Goal: Task Accomplishment & Management: Manage account settings

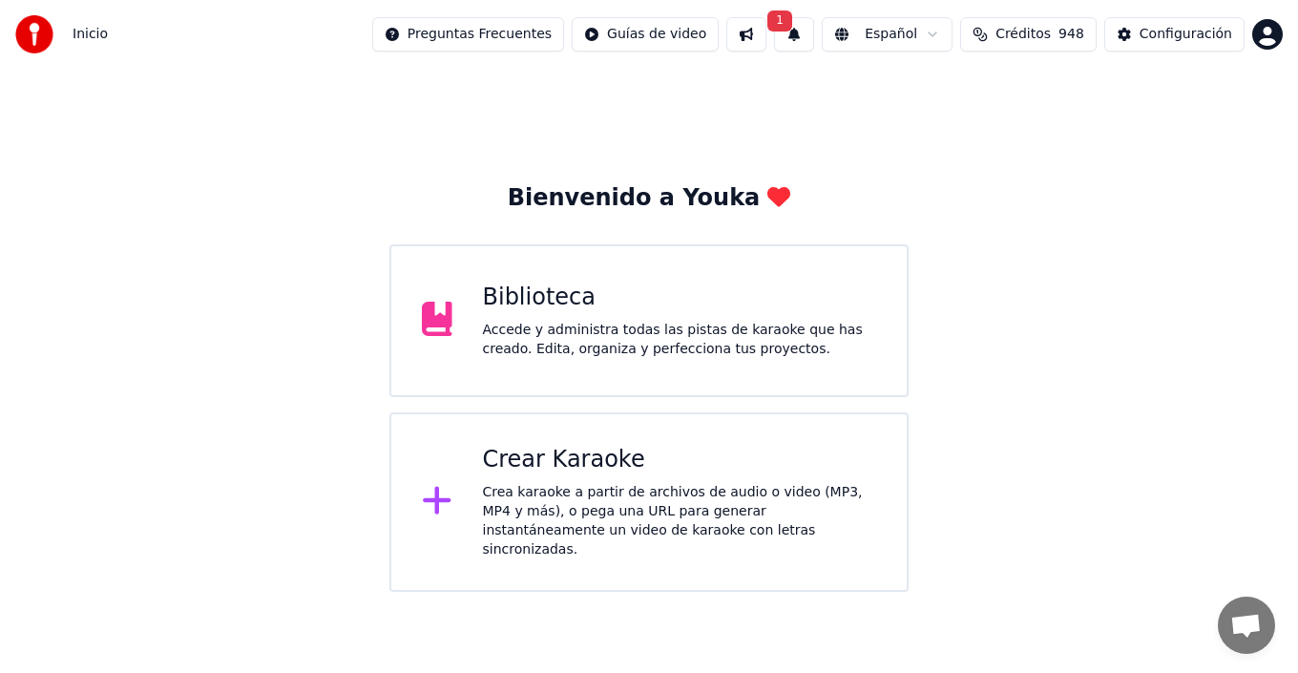
click at [1051, 32] on button "Créditos 948" at bounding box center [1028, 34] width 136 height 34
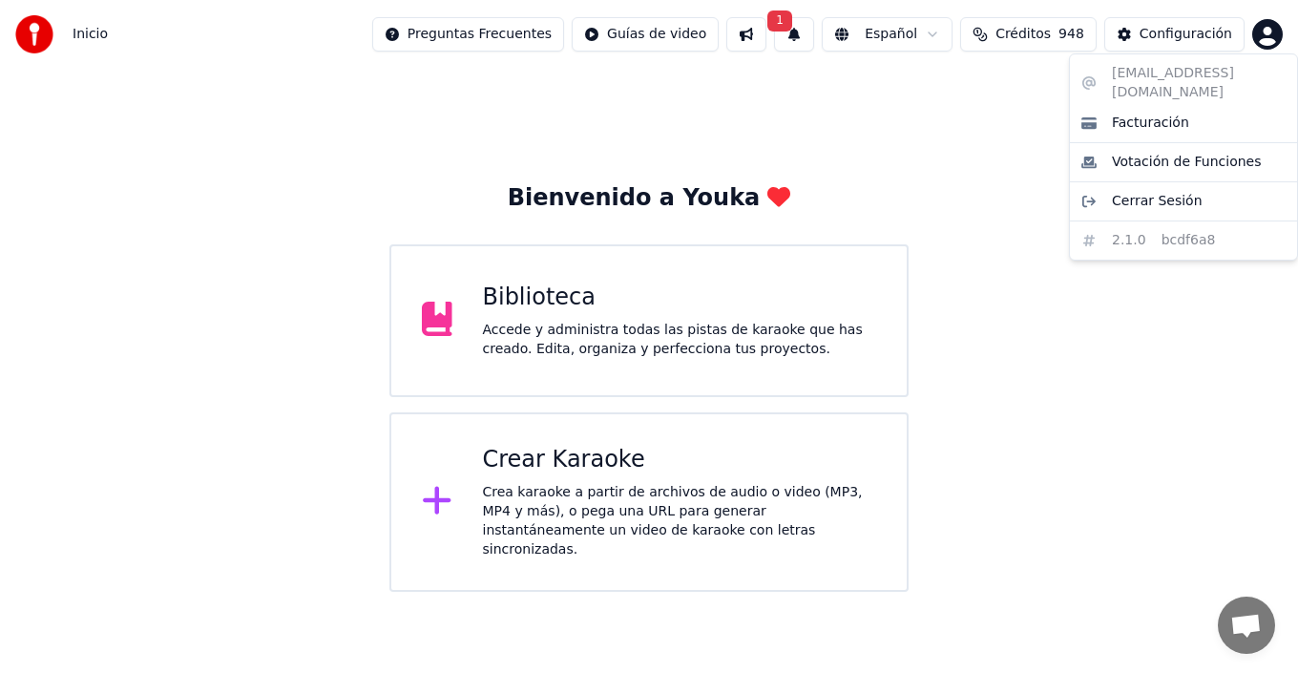
click at [1270, 31] on html "Inicio Preguntas Frecuentes Guías de video 1 Español Créditos 948 Configuración…" at bounding box center [649, 296] width 1298 height 592
click at [1160, 192] on span "Cerrar Sesión" at bounding box center [1157, 201] width 91 height 19
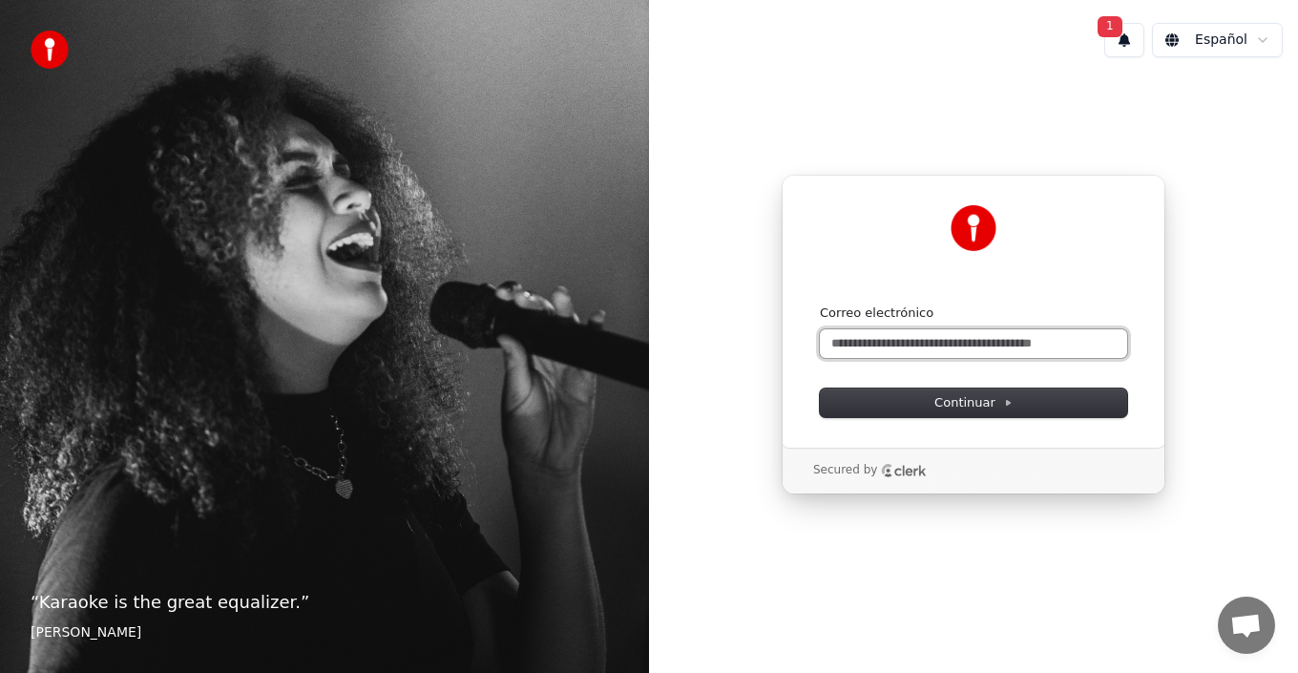
click at [963, 355] on input "Correo electrónico" at bounding box center [973, 343] width 307 height 29
click at [820, 304] on button "submit" at bounding box center [820, 304] width 0 height 0
type input "**********"
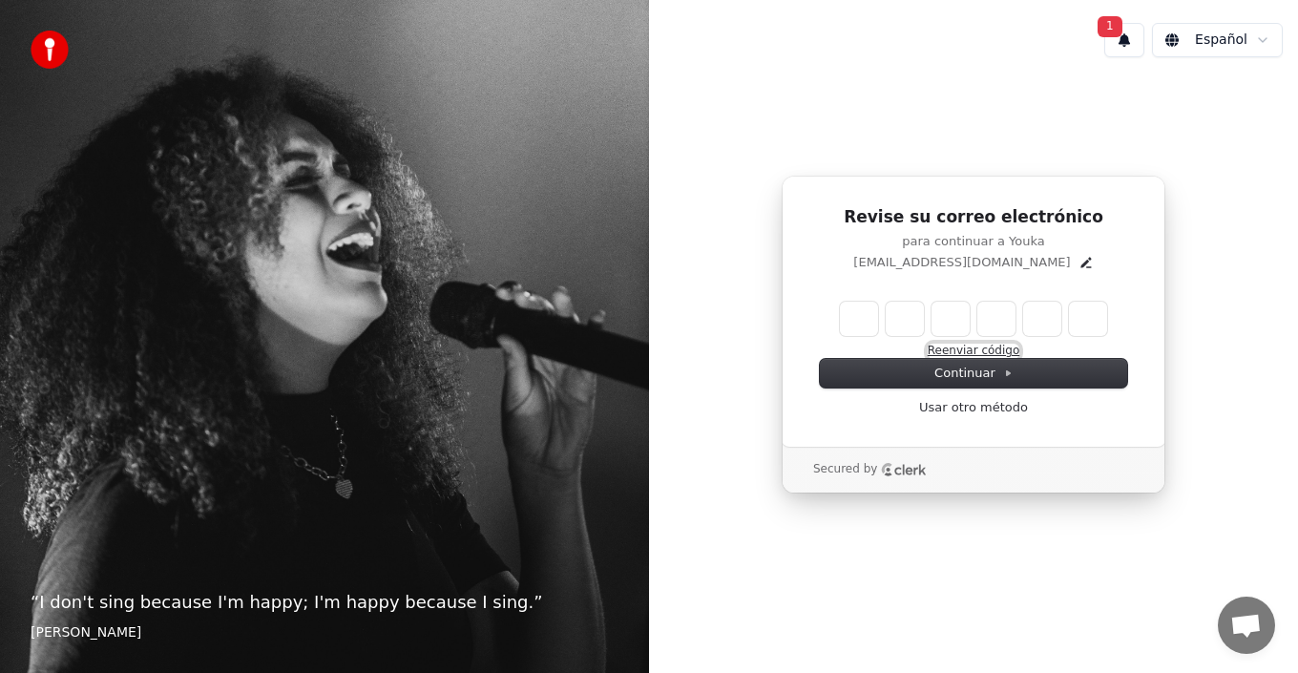
click at [992, 348] on button "Reenviar código" at bounding box center [974, 351] width 93 height 15
click at [1006, 303] on input "Enter verification code" at bounding box center [992, 319] width 305 height 34
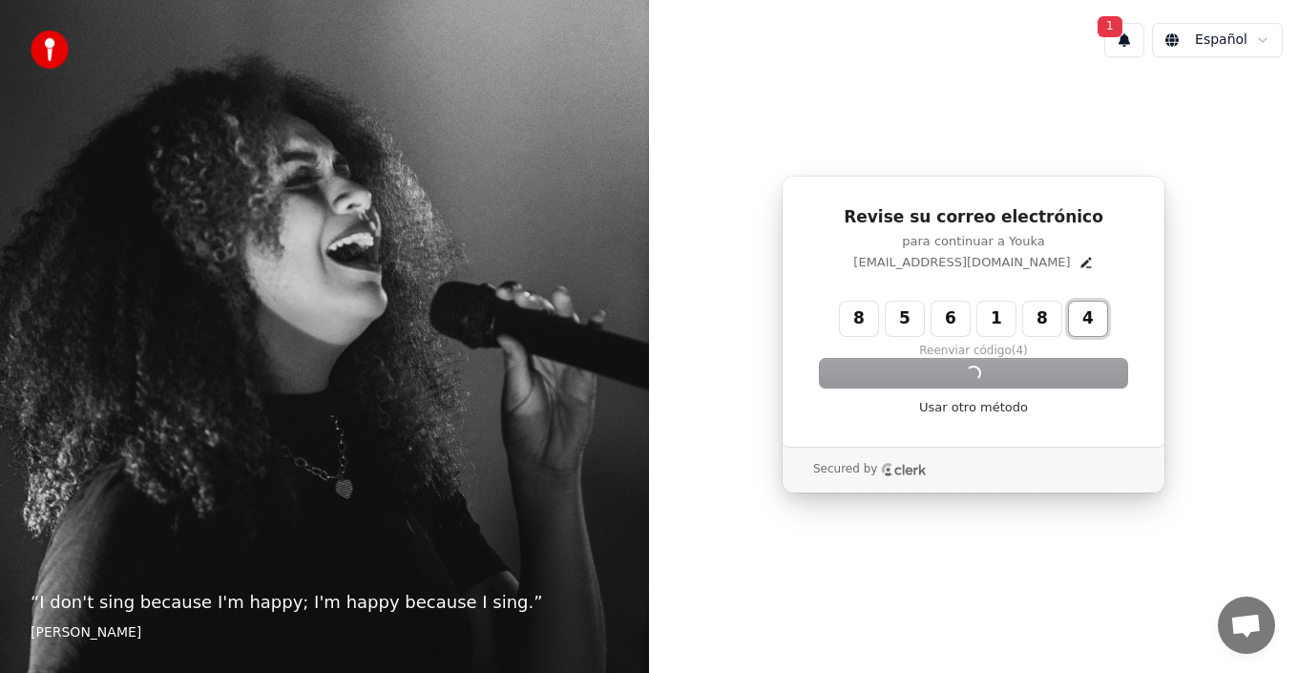
type input "******"
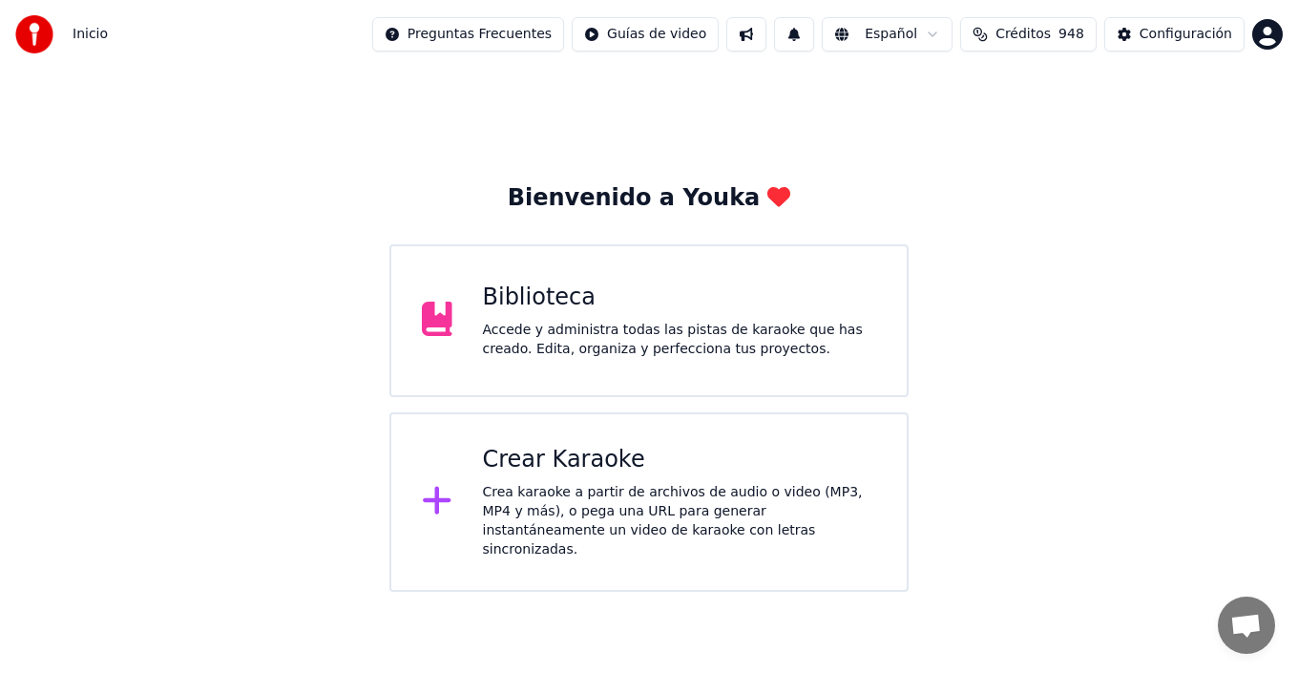
click at [1061, 32] on span "948" at bounding box center [1071, 34] width 26 height 19
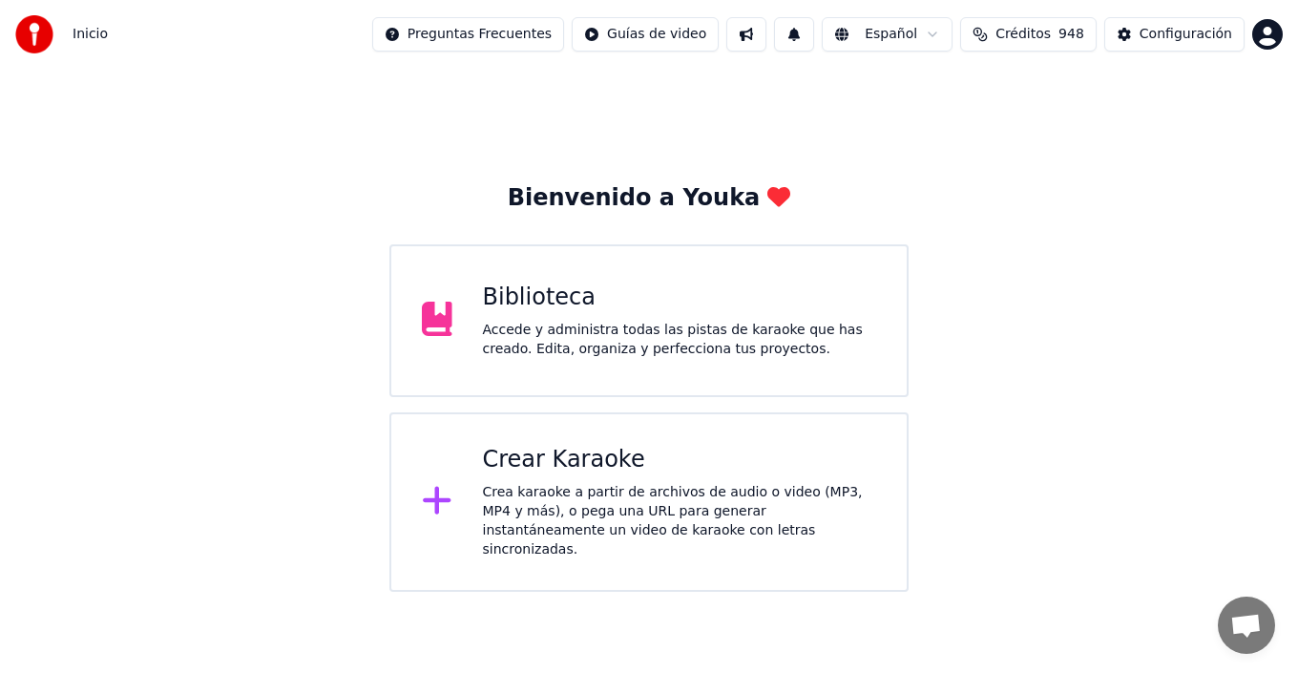
click at [1061, 32] on span "948" at bounding box center [1071, 34] width 26 height 19
click at [1061, 33] on span "948" at bounding box center [1071, 34] width 26 height 19
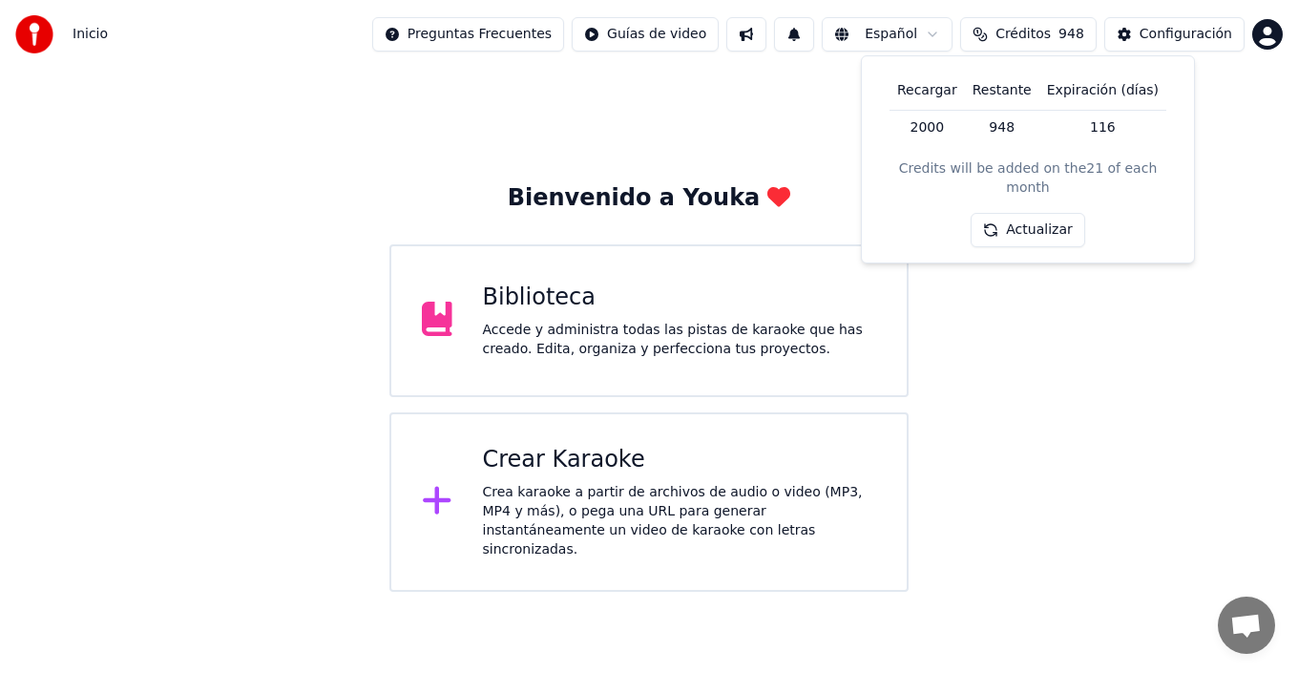
click at [1061, 33] on span "948" at bounding box center [1071, 34] width 26 height 19
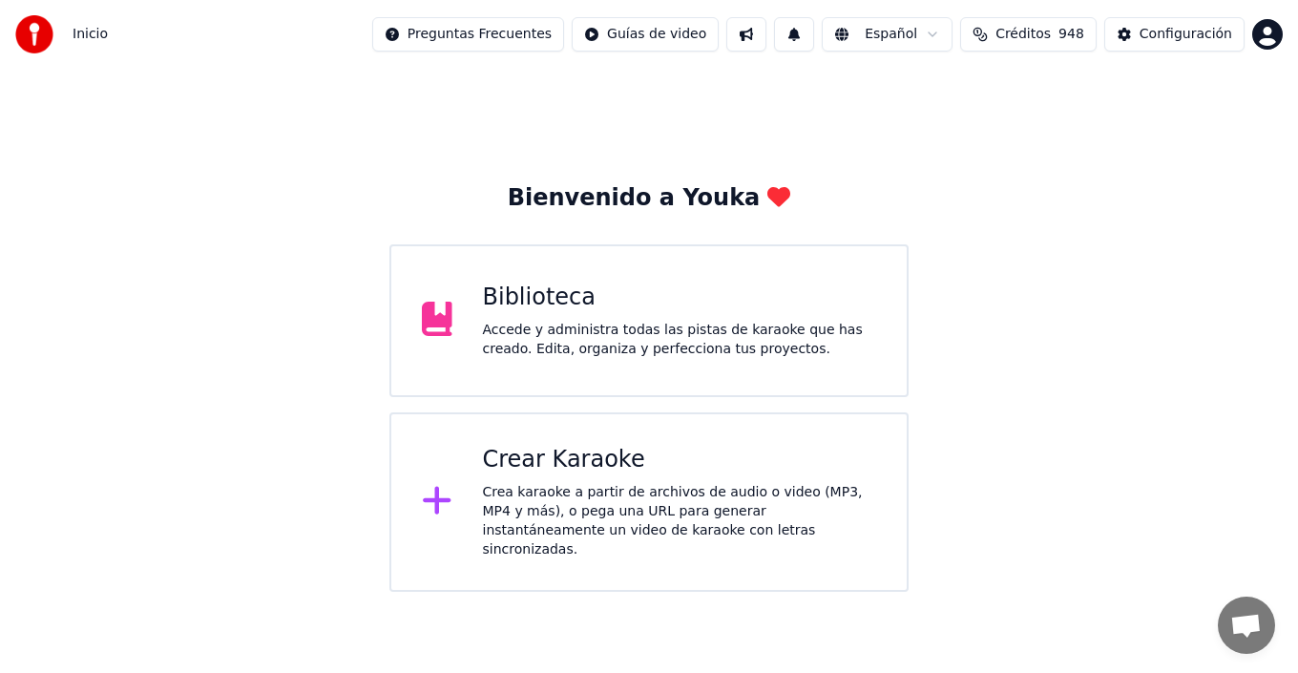
click at [1061, 33] on span "948" at bounding box center [1071, 34] width 26 height 19
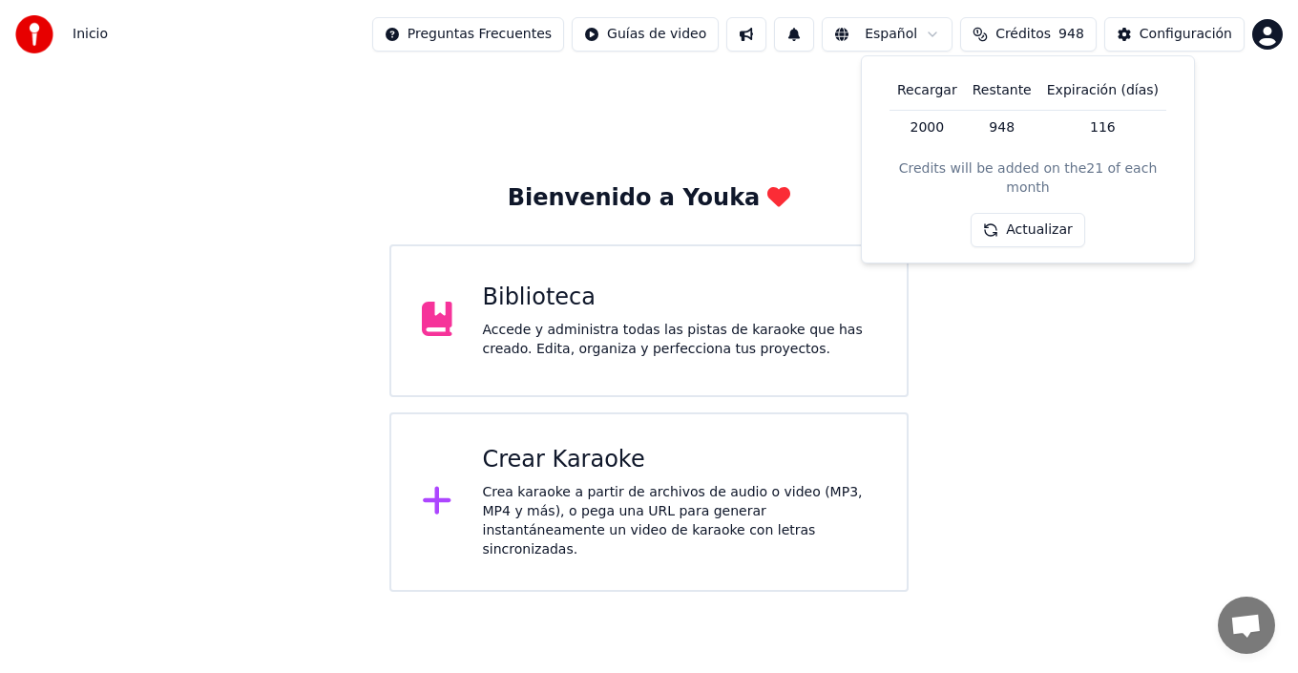
click at [931, 94] on th "Recargar" at bounding box center [926, 91] width 75 height 38
click at [935, 123] on td "2000" at bounding box center [926, 127] width 75 height 34
click at [936, 126] on td "2000" at bounding box center [926, 127] width 75 height 34
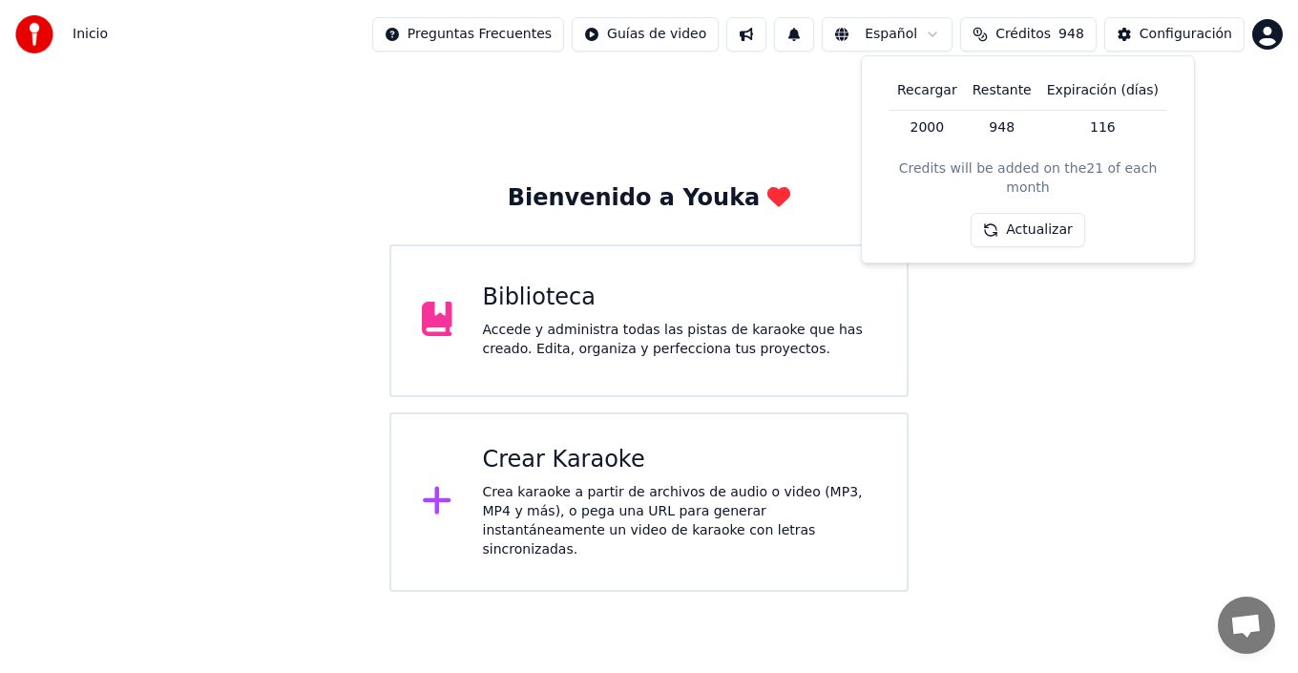
click at [895, 191] on div "Recargar Restante Expiración (días) 2000 948 116 Credits will be added on the 2…" at bounding box center [1028, 160] width 302 height 176
click at [1055, 214] on button "Actualizar" at bounding box center [1028, 230] width 114 height 34
click at [1026, 214] on button "Actualizar" at bounding box center [1028, 230] width 114 height 34
click at [1026, 214] on div "Actualizar" at bounding box center [1031, 230] width 136 height 34
click at [1026, 214] on button "Actualizar" at bounding box center [1028, 230] width 114 height 34
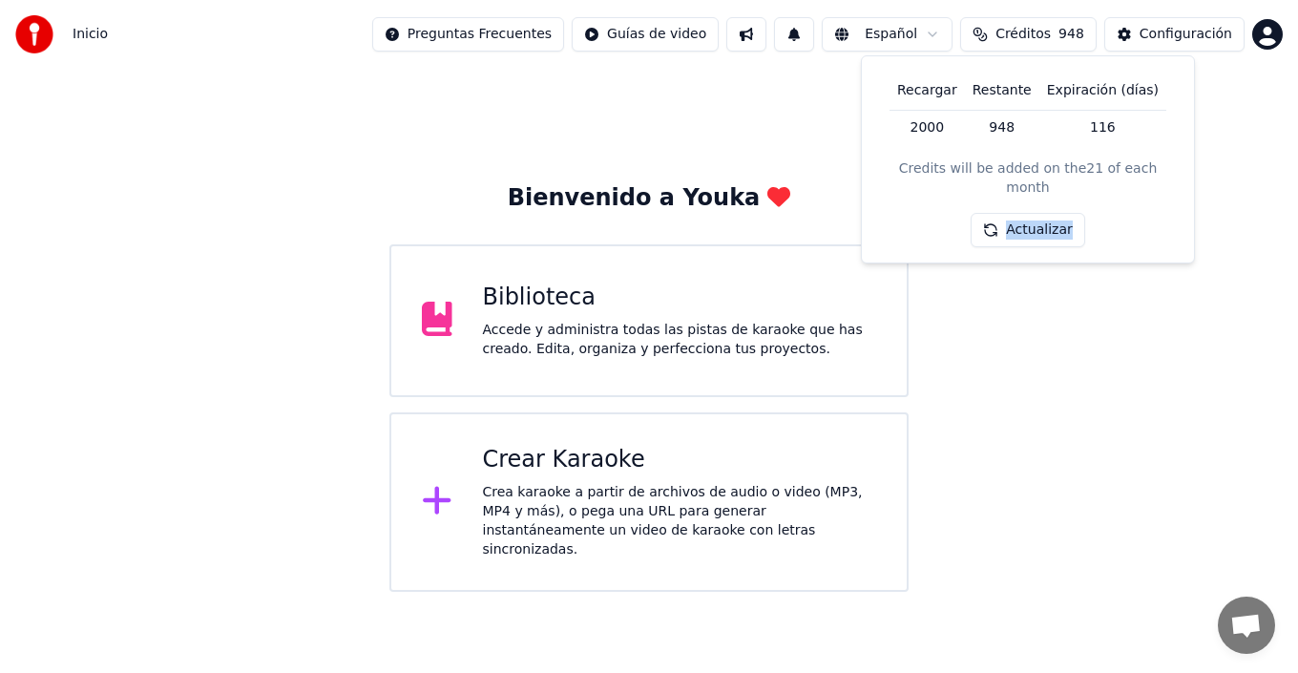
click at [1026, 214] on button "Actualizar" at bounding box center [1028, 230] width 114 height 34
click at [1026, 214] on div "Actualizar" at bounding box center [1031, 230] width 136 height 34
click at [1026, 214] on button "Actualizar" at bounding box center [1028, 230] width 114 height 34
click at [1026, 214] on div "Actualizar" at bounding box center [1031, 230] width 136 height 34
click at [1026, 214] on button "Actualizar" at bounding box center [1028, 230] width 114 height 34
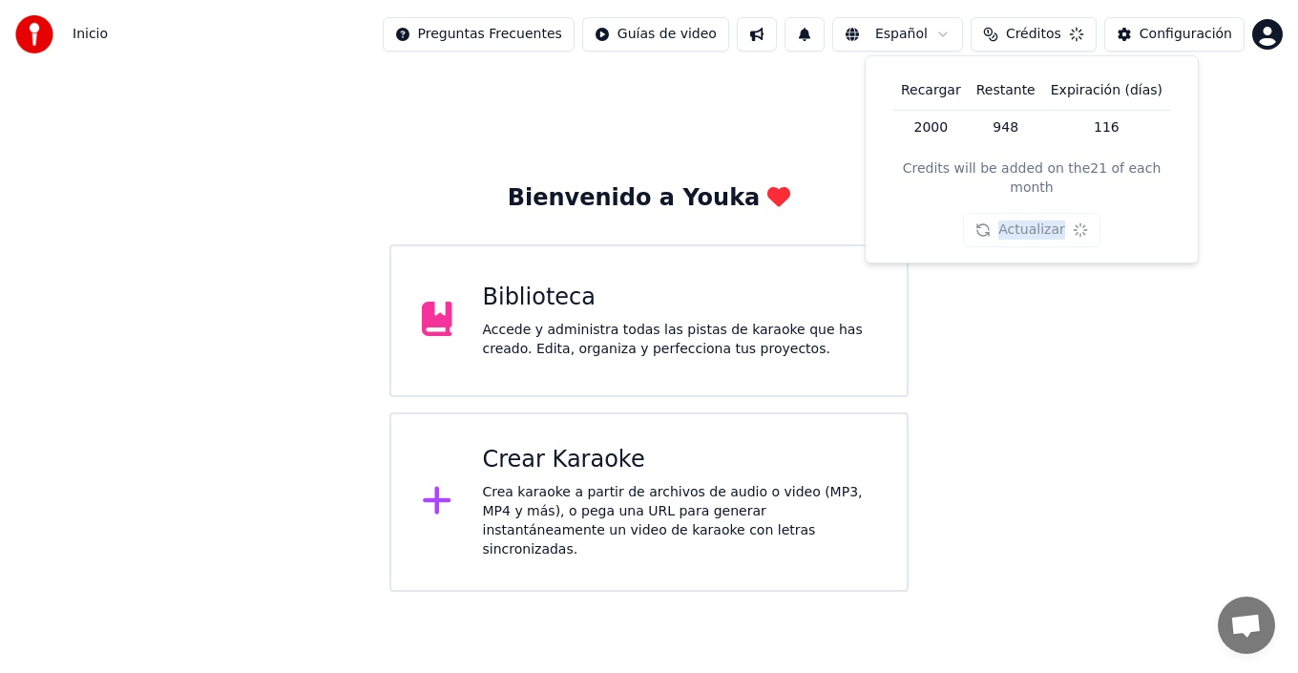
click at [1026, 214] on div "Actualizar" at bounding box center [1031, 230] width 136 height 34
click at [1026, 214] on button "Actualizar" at bounding box center [1028, 230] width 114 height 34
click at [1026, 214] on div "Actualizar" at bounding box center [1031, 230] width 136 height 34
